Goal: Contribute content: Contribute content

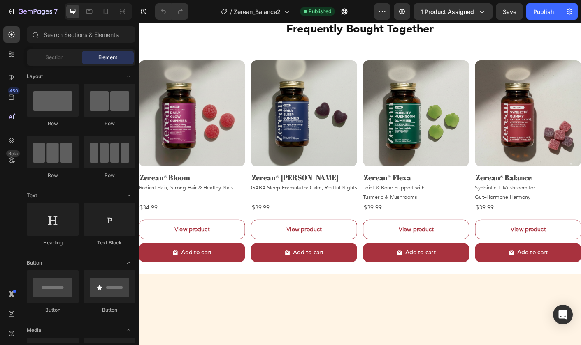
scroll to position [993, 0]
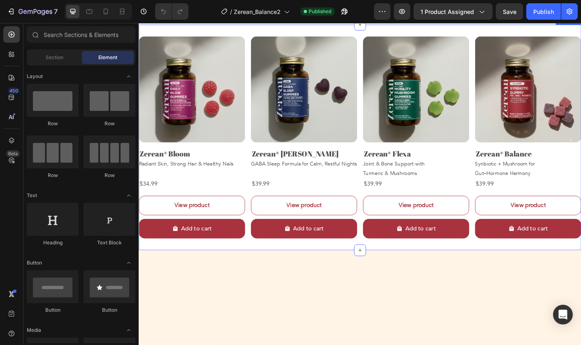
click at [160, 176] on div "Product Images Zerean® Bloom Product Title Radiant Skin, Strong Hair & Healthy …" at bounding box center [386, 151] width 494 height 252
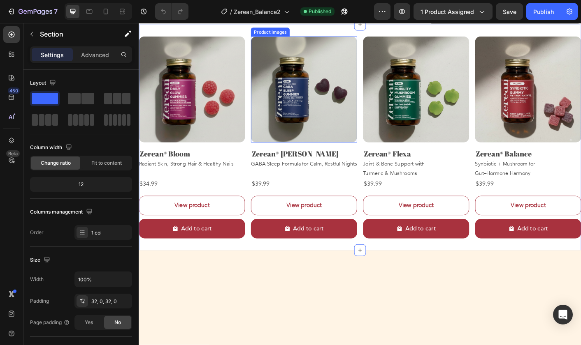
click at [281, 38] on div "Product Images" at bounding box center [285, 33] width 43 height 10
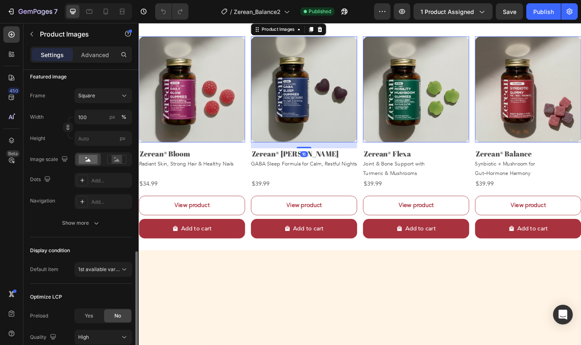
scroll to position [185, 0]
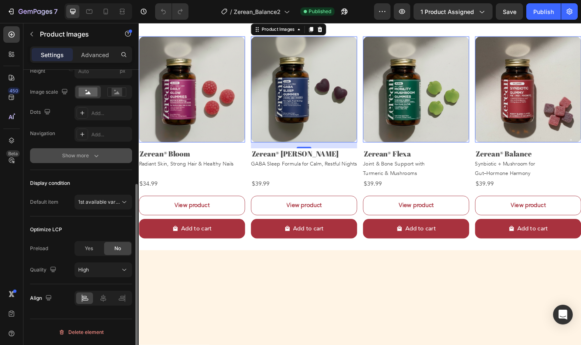
click at [86, 158] on div "Show more" at bounding box center [81, 156] width 38 height 8
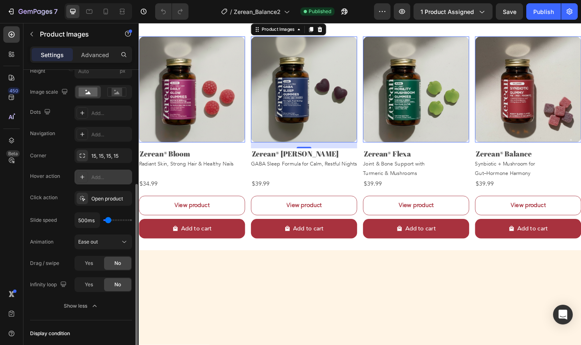
click at [89, 178] on div "Add..." at bounding box center [103, 177] width 58 height 15
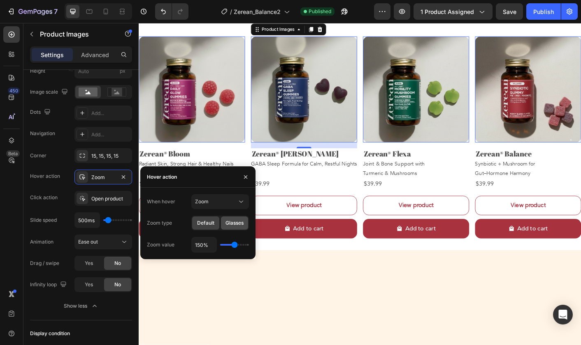
click at [227, 222] on span "Glasses" at bounding box center [234, 223] width 18 height 7
click at [230, 196] on button "Zoom" at bounding box center [220, 202] width 58 height 15
click at [220, 235] on span "Show other image" at bounding box center [216, 237] width 42 height 7
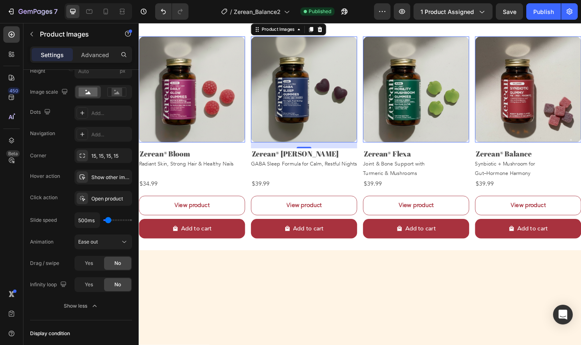
click at [241, 157] on img at bounding box center [198, 97] width 118 height 118
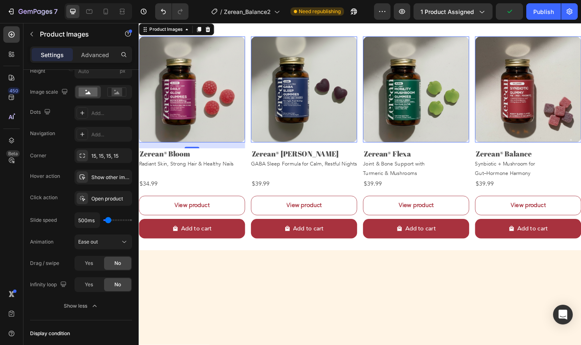
click at [175, 157] on img at bounding box center [198, 97] width 118 height 118
click at [330, 157] on img at bounding box center [323, 97] width 118 height 118
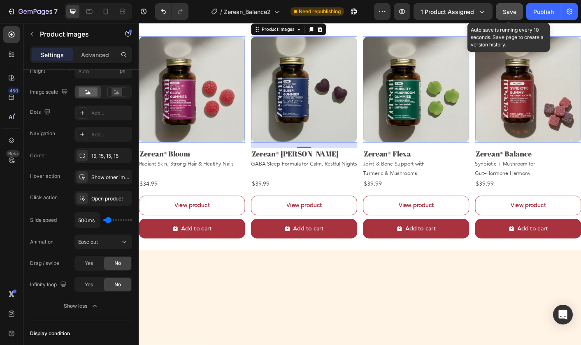
click at [518, 11] on button "Save" at bounding box center [509, 11] width 27 height 16
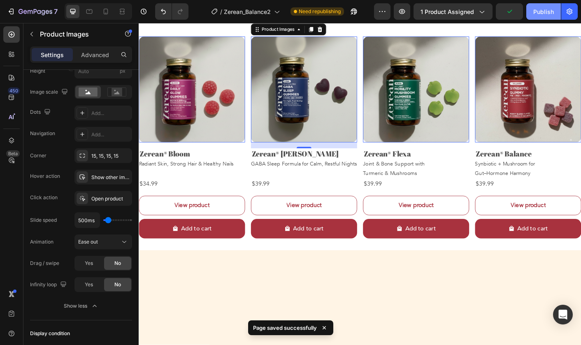
click at [554, 9] on button "Publish" at bounding box center [543, 11] width 35 height 16
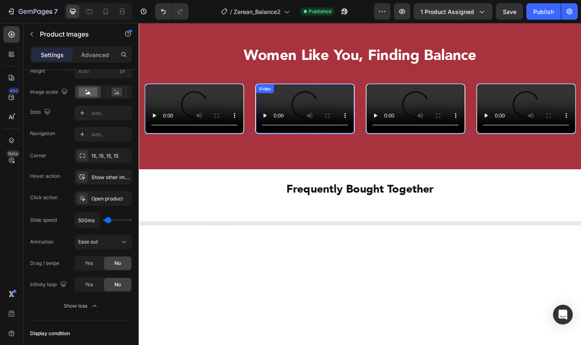
scroll to position [983, 0]
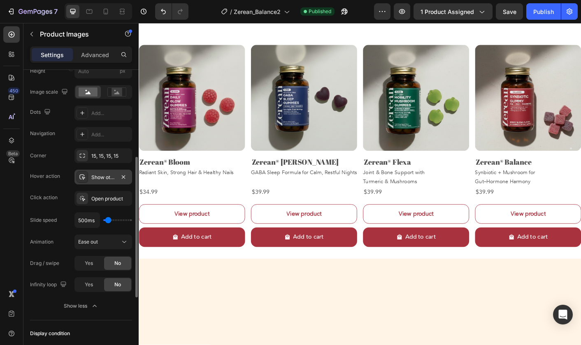
click at [96, 181] on div "Show other image" at bounding box center [103, 177] width 24 height 7
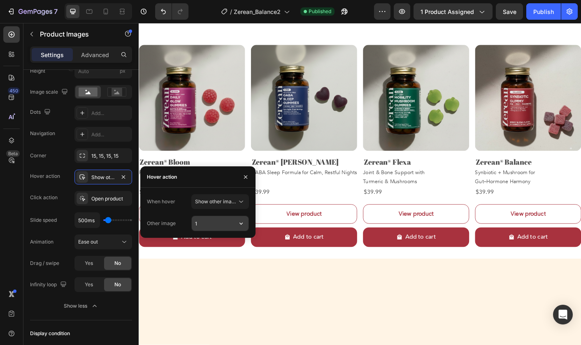
click at [226, 229] on input "1" at bounding box center [220, 223] width 57 height 15
click at [239, 227] on icon "button" at bounding box center [241, 224] width 8 height 8
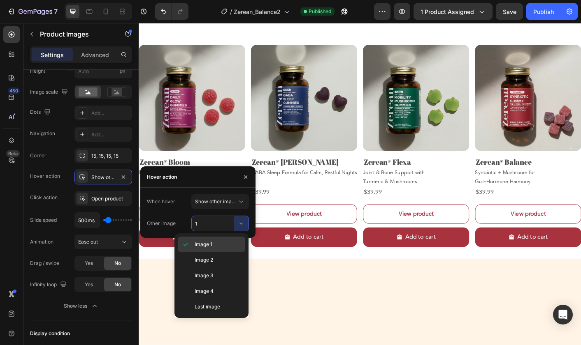
click at [230, 242] on p "Image 1" at bounding box center [218, 244] width 47 height 7
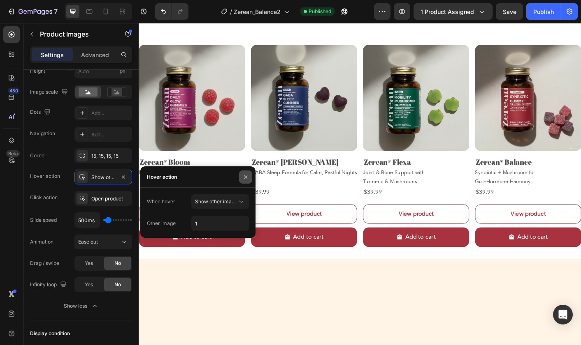
drag, startPoint x: 243, startPoint y: 174, endPoint x: 357, endPoint y: 2, distance: 205.9
click at [243, 174] on icon "button" at bounding box center [245, 177] width 7 height 7
